Goal: Information Seeking & Learning: Learn about a topic

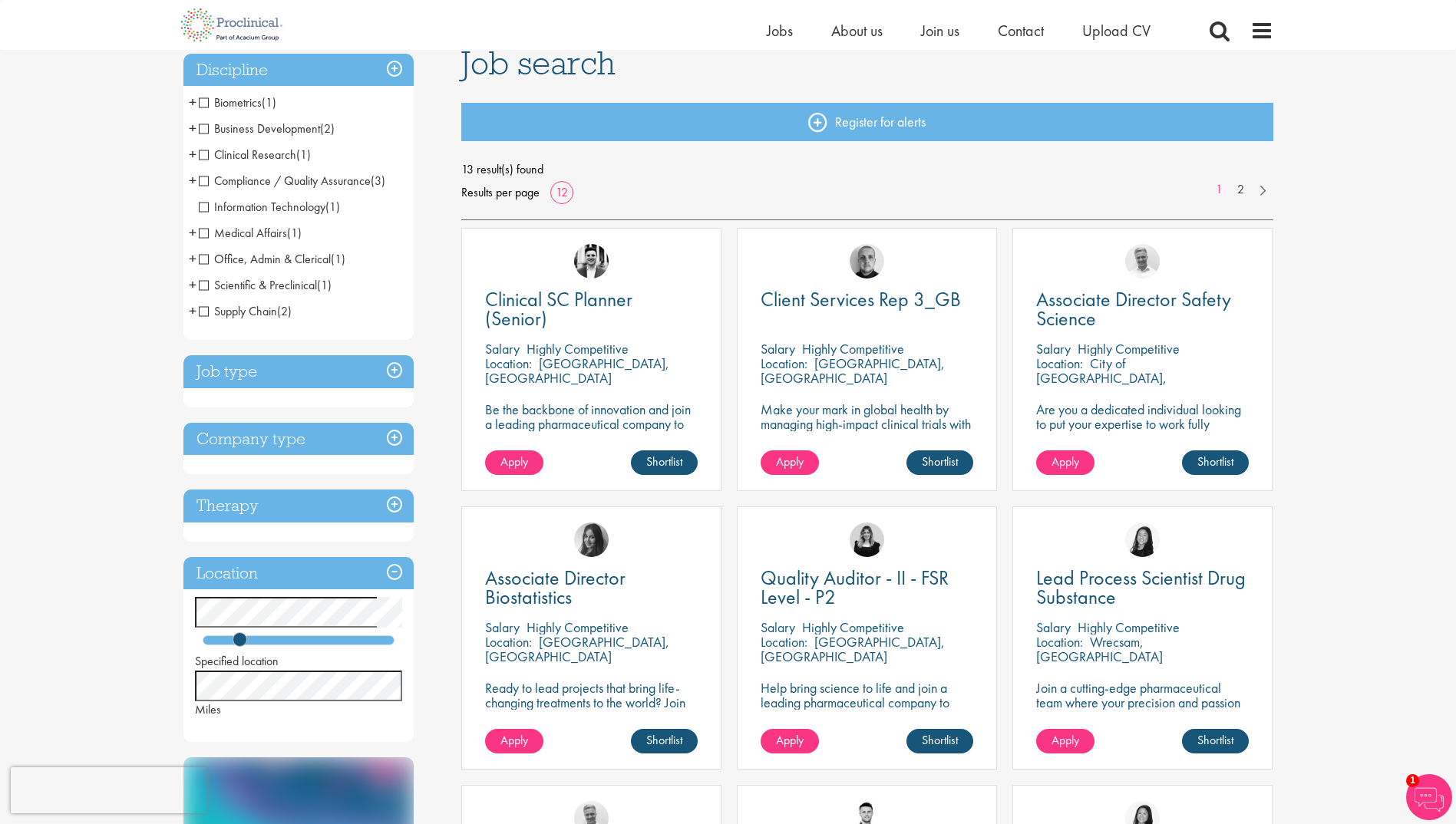
scroll to position [153, 0]
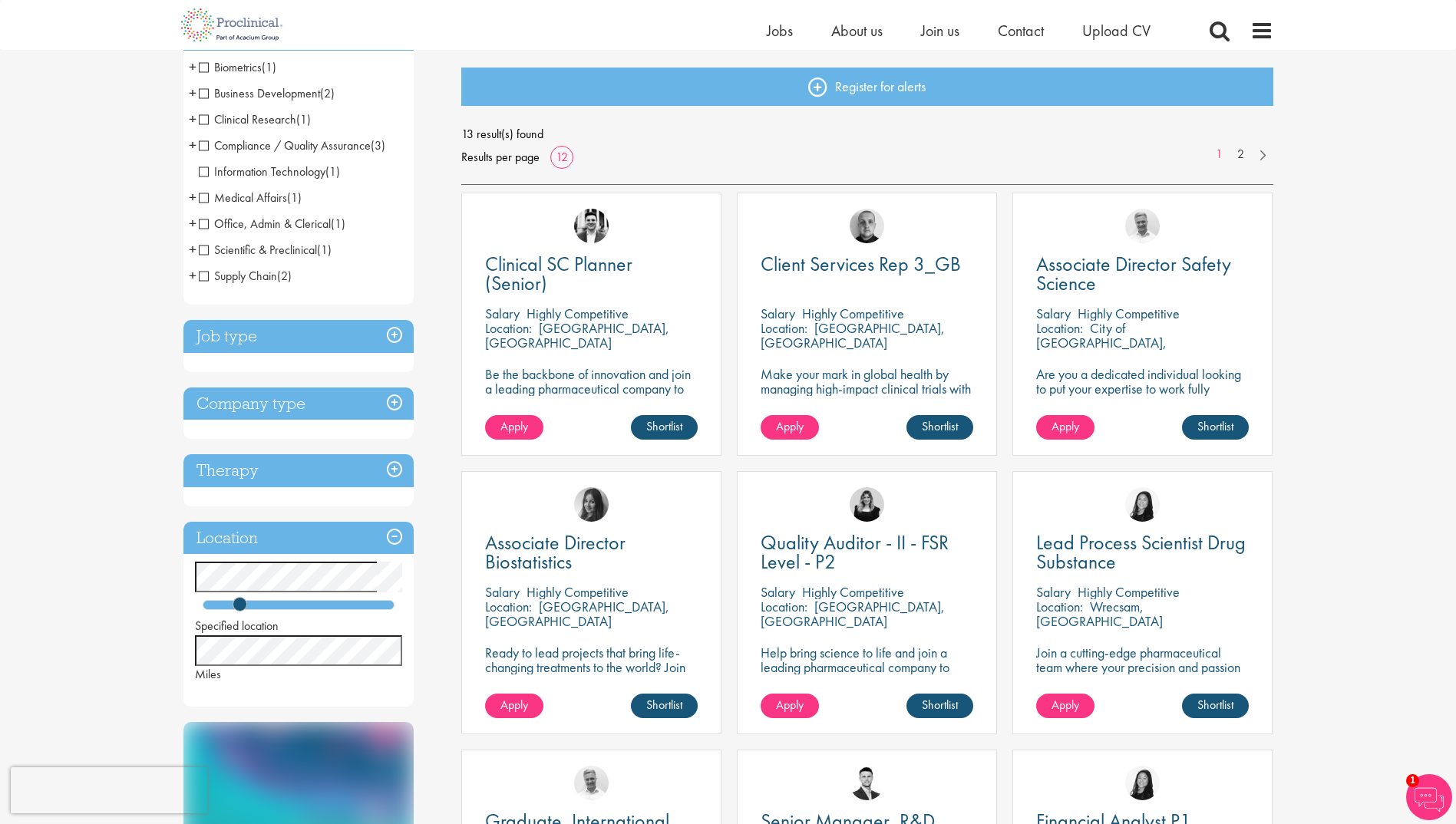
click at [390, 330] on h3 "Job type" at bounding box center [298, 336] width 230 height 33
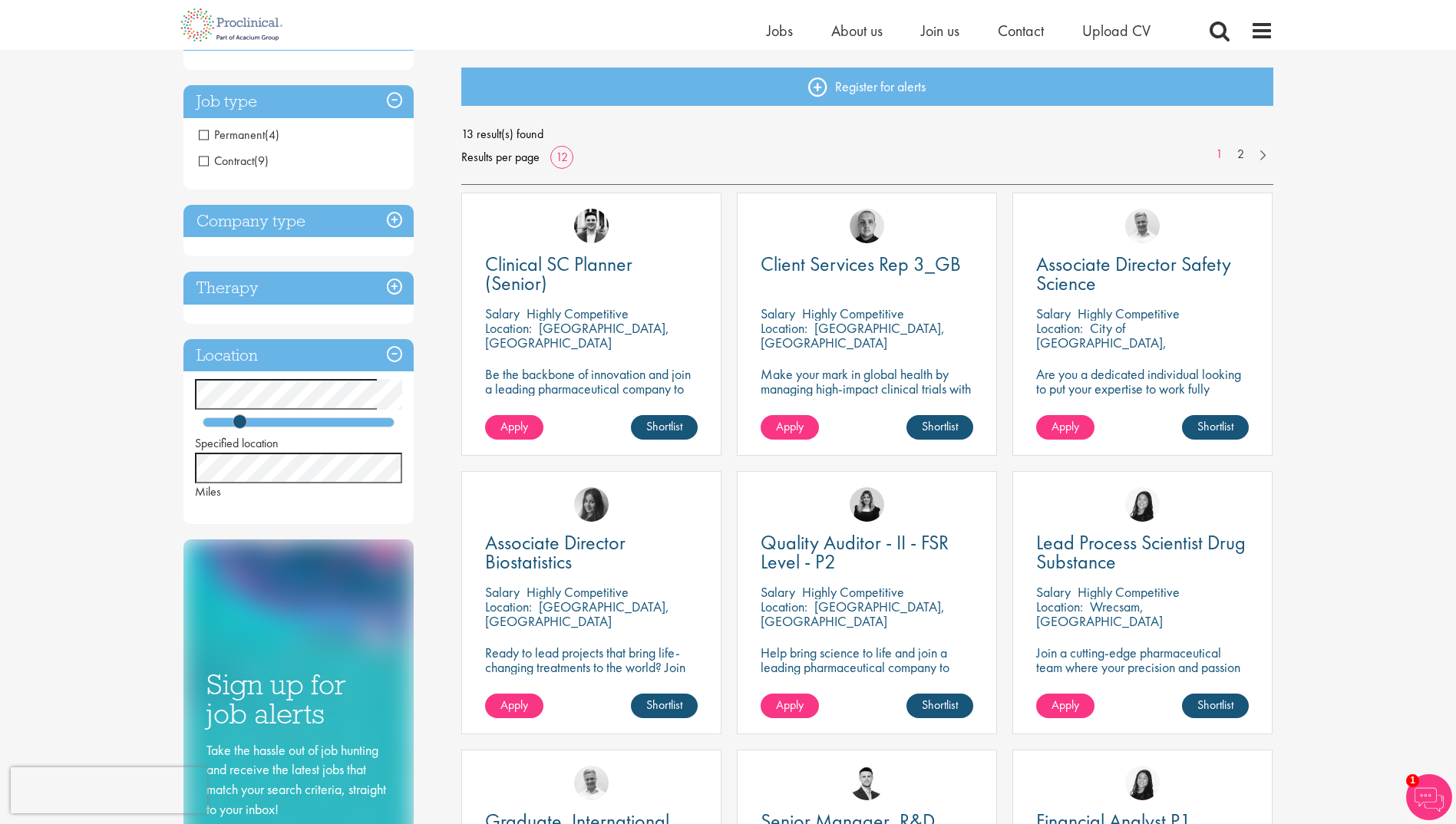
click at [201, 163] on span "Contract" at bounding box center [226, 161] width 55 height 16
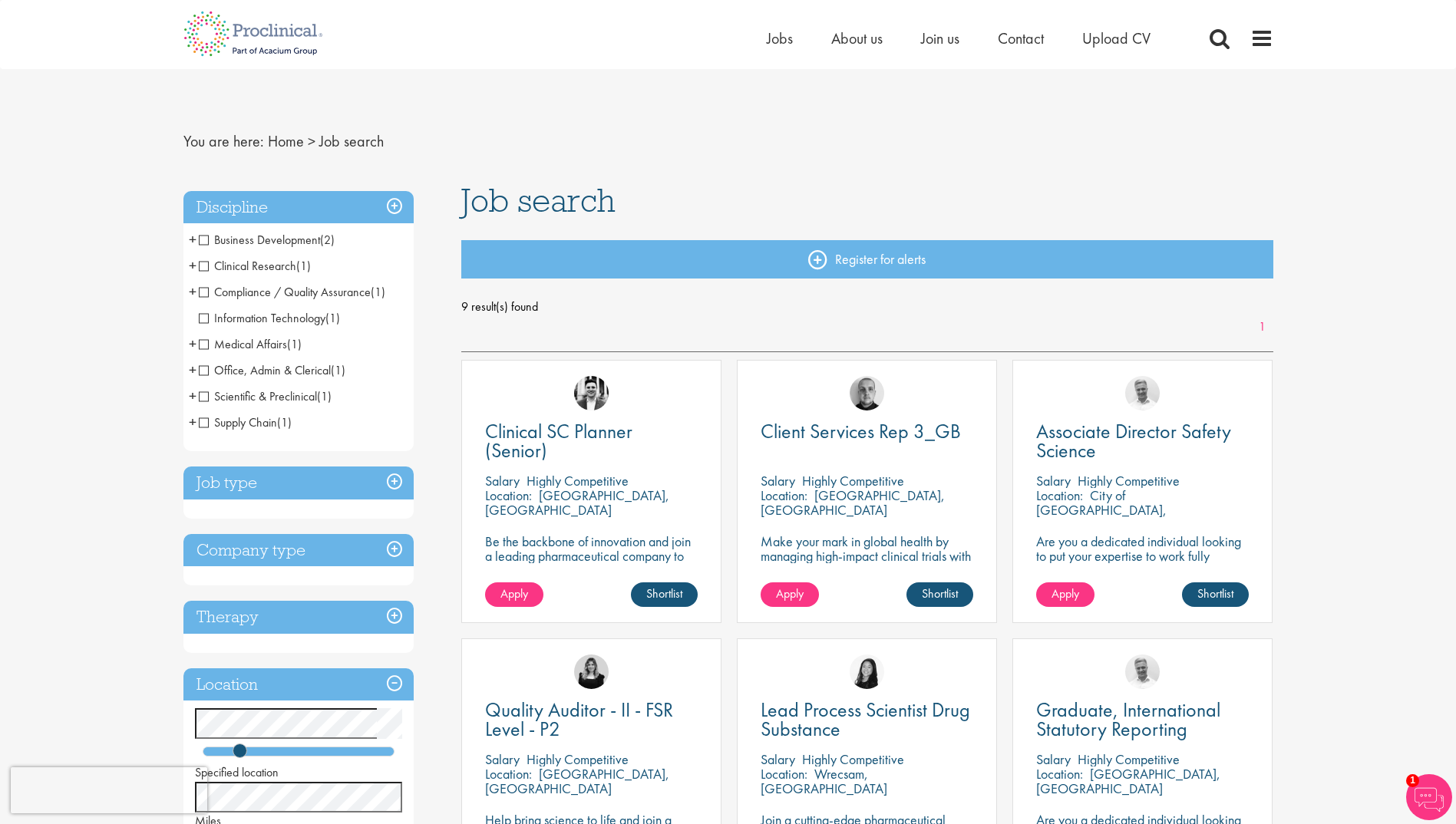
click at [205, 295] on span "Compliance / Quality Assurance" at bounding box center [285, 292] width 172 height 16
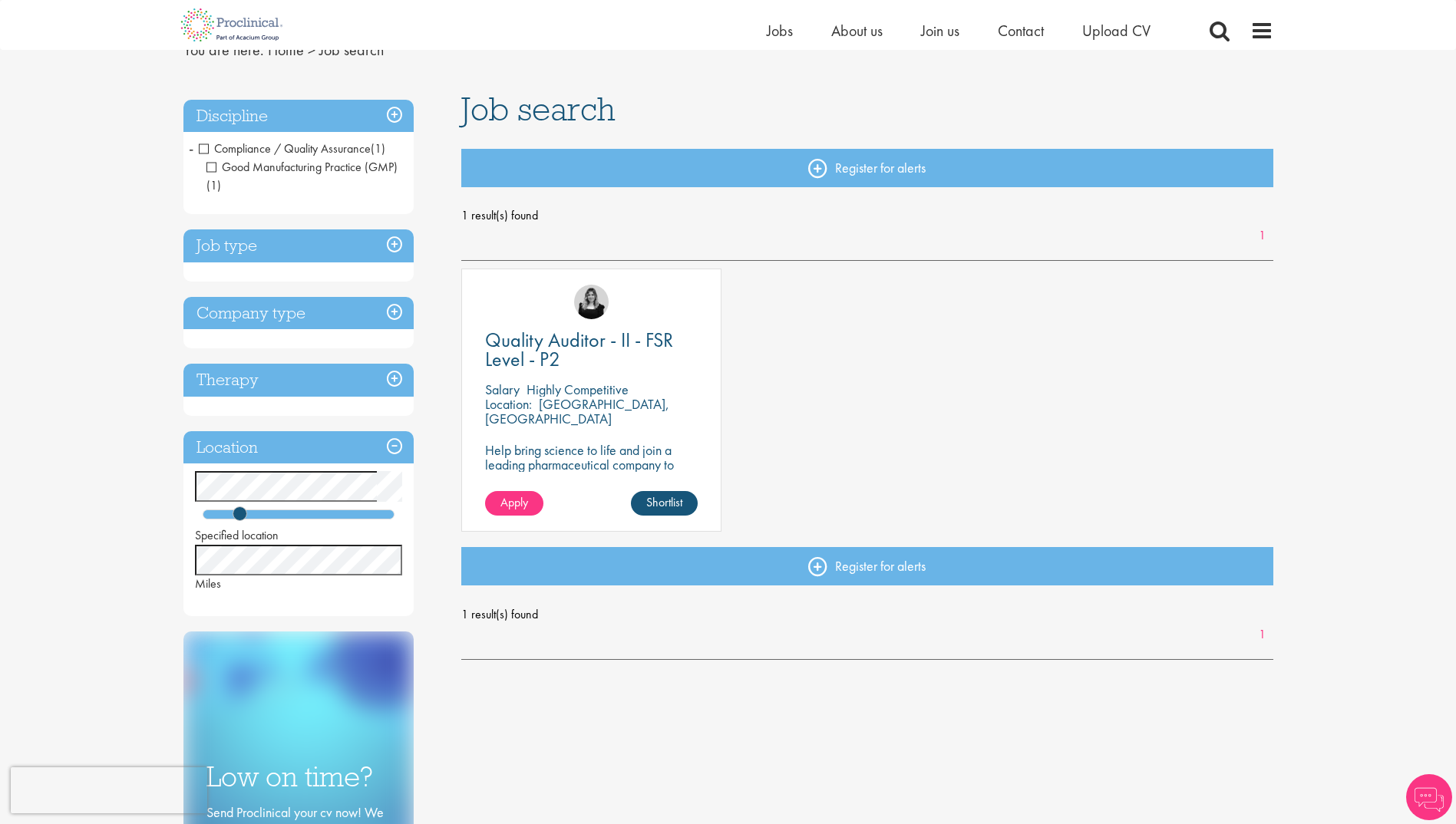
scroll to position [153, 0]
